Goal: Transaction & Acquisition: Purchase product/service

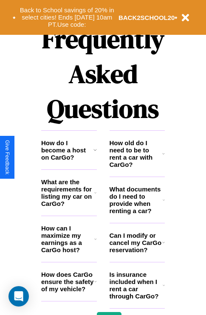
scroll to position [1029, 0]
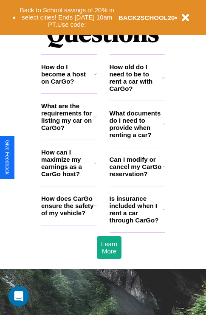
click at [69, 130] on h3 "What are the requirements for listing my car on CarGo?" at bounding box center [67, 116] width 53 height 29
click at [95, 167] on icon at bounding box center [95, 163] width 3 height 7
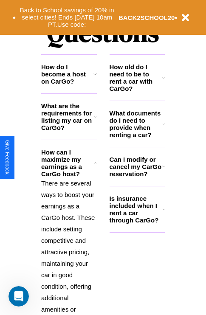
click at [69, 85] on h3 "How do I become a host on CarGo?" at bounding box center [67, 74] width 52 height 22
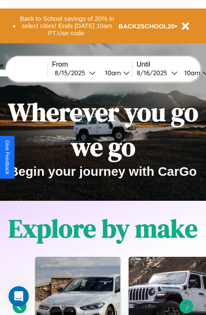
click at [28, 73] on input "text" at bounding box center [16, 73] width 64 height 7
type input "**********"
click at [85, 73] on div "8 / 15 / 2025" at bounding box center [72, 73] width 34 height 8
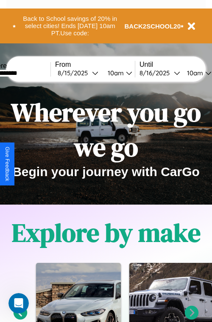
select select "*"
select select "****"
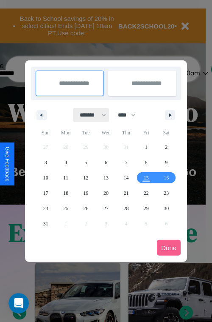
click at [89, 115] on select "******* ******** ***** ***** *** **** **** ****** ********* ******* ******** **…" at bounding box center [92, 115] width 36 height 14
select select "*"
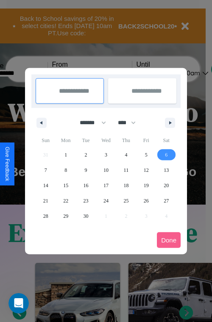
click at [167, 154] on span "6" at bounding box center [166, 154] width 3 height 15
type input "**********"
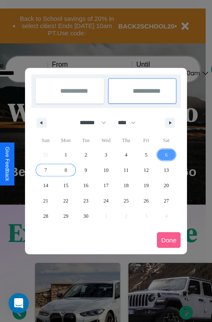
click at [66, 170] on span "8" at bounding box center [66, 169] width 3 height 15
type input "**********"
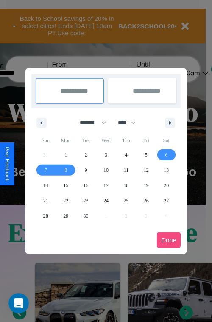
click at [169, 240] on button "Done" at bounding box center [169, 240] width 24 height 16
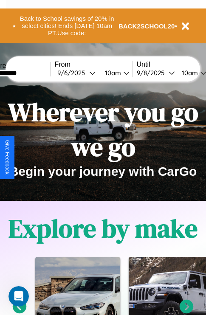
click at [122, 73] on div "10am" at bounding box center [112, 73] width 23 height 8
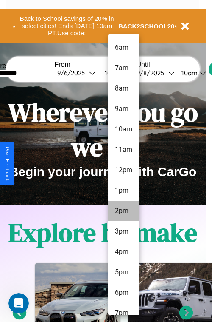
click at [124, 211] on li "2pm" at bounding box center [123, 211] width 31 height 20
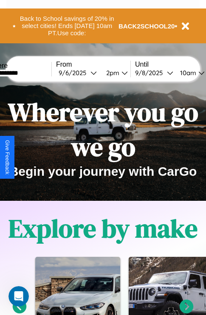
scroll to position [0, 28]
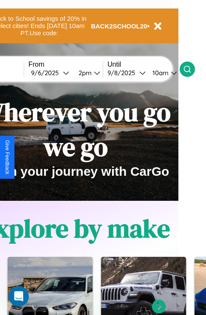
click at [192, 69] on icon at bounding box center [187, 69] width 8 height 8
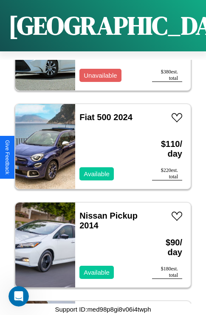
scroll to position [5650, 0]
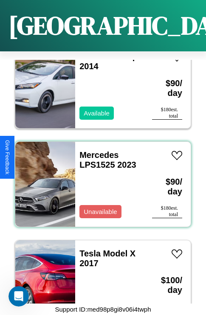
click at [100, 179] on div "Mercedes LPS1525 2023 Unavailable" at bounding box center [109, 184] width 68 height 85
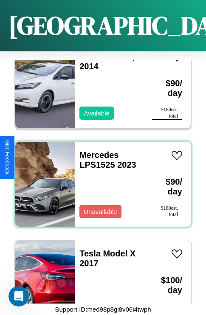
click at [100, 179] on div "Mercedes LPS1525 2023 Unavailable" at bounding box center [109, 184] width 68 height 85
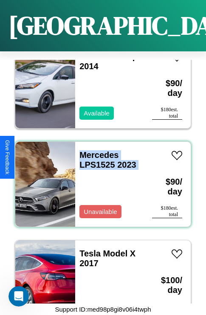
click at [100, 179] on div "Mercedes LPS1525 2023 Unavailable" at bounding box center [109, 184] width 68 height 85
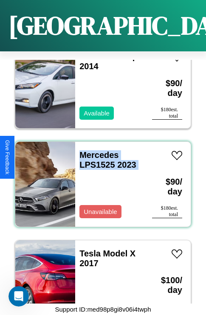
click at [100, 179] on div "Mercedes LPS1525 2023 Unavailable" at bounding box center [109, 184] width 68 height 85
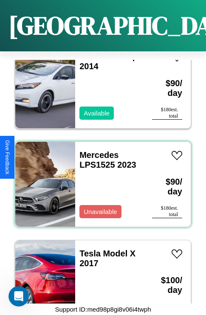
click at [100, 179] on div "Mercedes LPS1525 2023 Unavailable" at bounding box center [109, 184] width 68 height 85
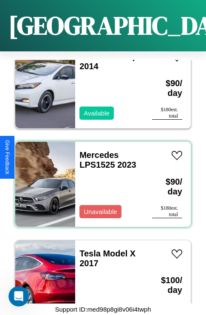
click at [100, 179] on div "Mercedes LPS1525 2023 Unavailable" at bounding box center [109, 184] width 68 height 85
click at [96, 150] on link "Mercedes LPS1525 2023" at bounding box center [107, 159] width 57 height 19
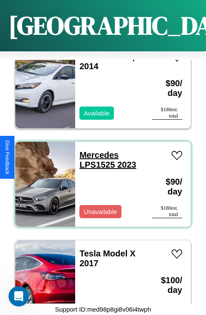
scroll to position [15507, 0]
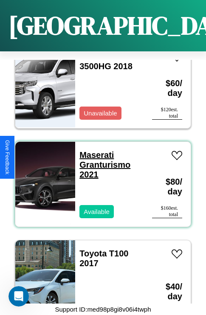
click at [94, 150] on link "Maserati Granturismo 2021" at bounding box center [104, 164] width 51 height 29
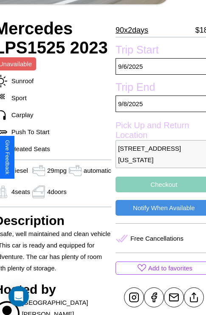
scroll to position [148, 37]
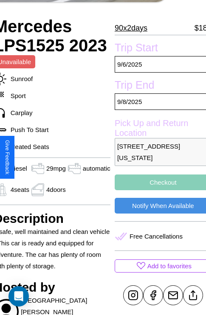
click at [157, 158] on p "[STREET_ADDRESS][US_STATE]" at bounding box center [163, 152] width 97 height 28
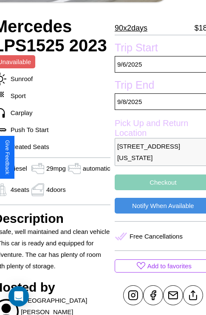
click at [157, 158] on p "[STREET_ADDRESS][US_STATE]" at bounding box center [163, 152] width 97 height 28
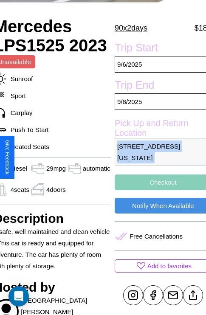
click at [157, 158] on p "[STREET_ADDRESS][US_STATE]" at bounding box center [163, 152] width 97 height 28
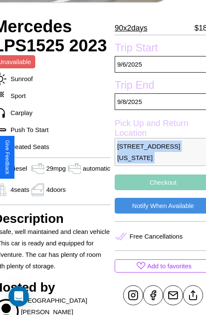
click at [157, 158] on p "[STREET_ADDRESS][US_STATE]" at bounding box center [163, 152] width 97 height 28
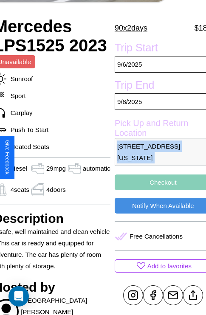
click at [157, 158] on p "[STREET_ADDRESS][US_STATE]" at bounding box center [163, 152] width 97 height 28
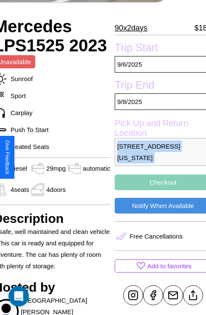
click at [157, 158] on p "[STREET_ADDRESS][US_STATE]" at bounding box center [163, 152] width 97 height 28
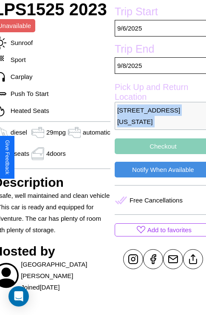
click at [157, 154] on button "Checkout" at bounding box center [163, 147] width 97 height 16
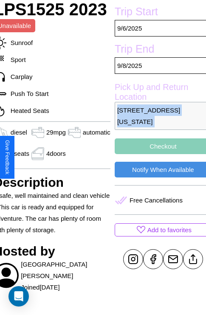
click at [157, 154] on button "Checkout" at bounding box center [163, 147] width 97 height 16
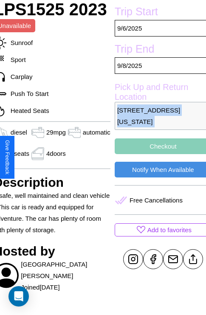
click at [157, 154] on button "Checkout" at bounding box center [163, 147] width 97 height 16
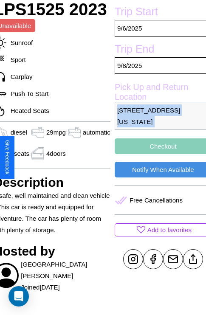
click at [157, 154] on button "Checkout" at bounding box center [163, 147] width 97 height 16
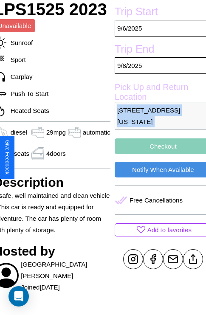
click at [157, 154] on button "Checkout" at bounding box center [163, 147] width 97 height 16
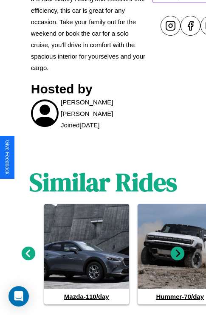
scroll to position [450, 0]
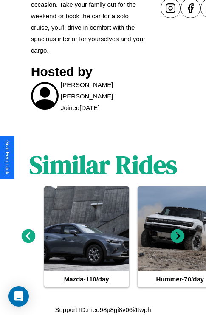
click at [178, 236] on icon at bounding box center [178, 236] width 14 height 14
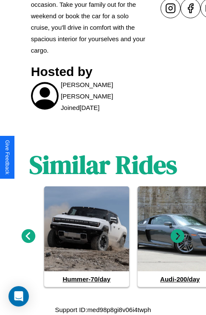
click at [28, 236] on icon at bounding box center [29, 236] width 14 height 14
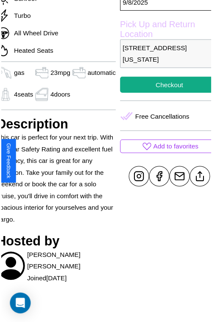
scroll to position [283, 36]
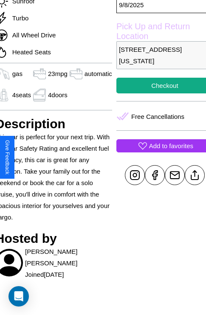
click at [158, 152] on p "Add to favorites" at bounding box center [171, 145] width 44 height 11
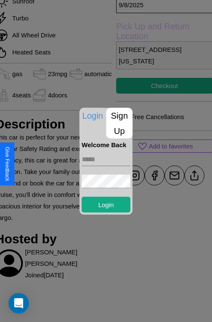
click at [106, 161] on input "text" at bounding box center [106, 159] width 49 height 14
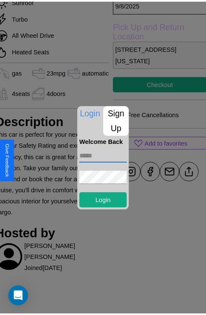
scroll to position [219, 36]
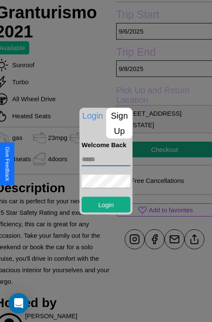
click at [158, 161] on div at bounding box center [106, 161] width 212 height 322
